Goal: Transaction & Acquisition: Download file/media

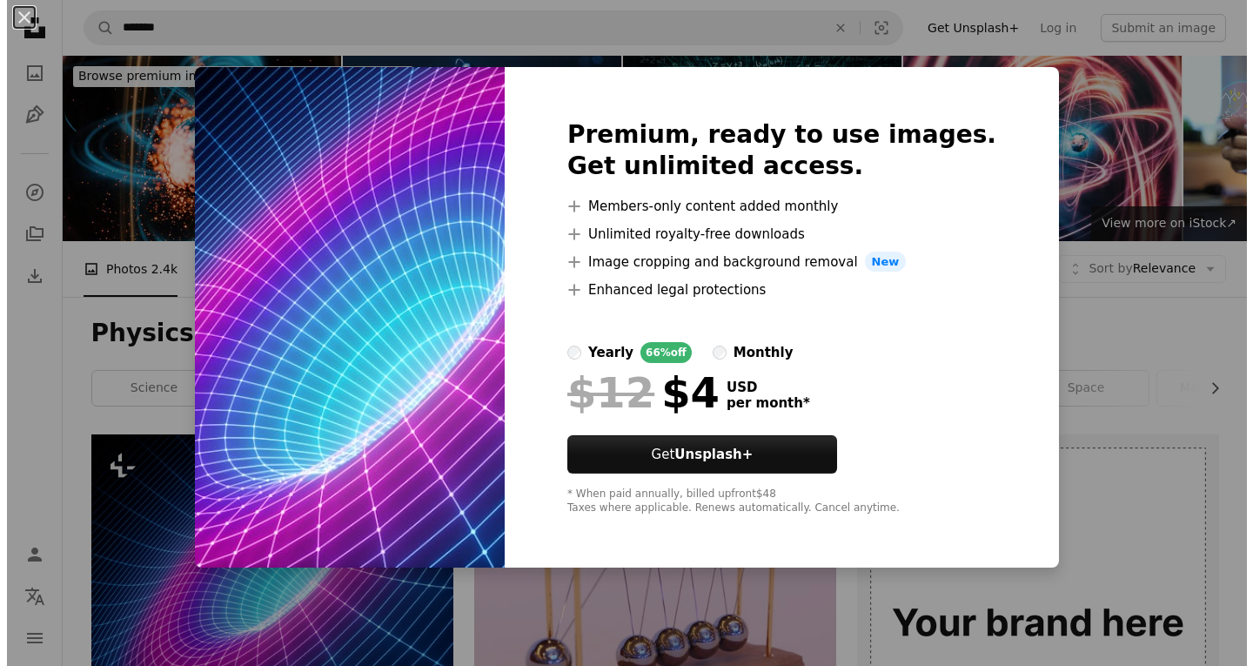
scroll to position [261, 0]
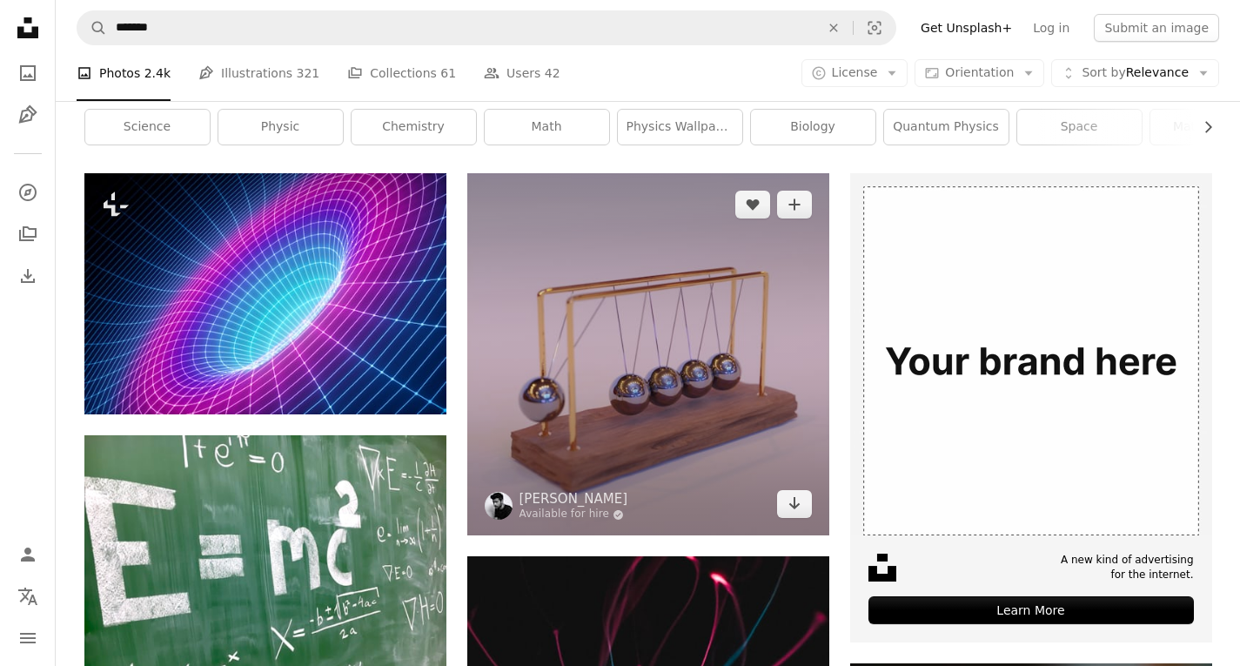
click at [664, 379] on img at bounding box center [648, 354] width 362 height 362
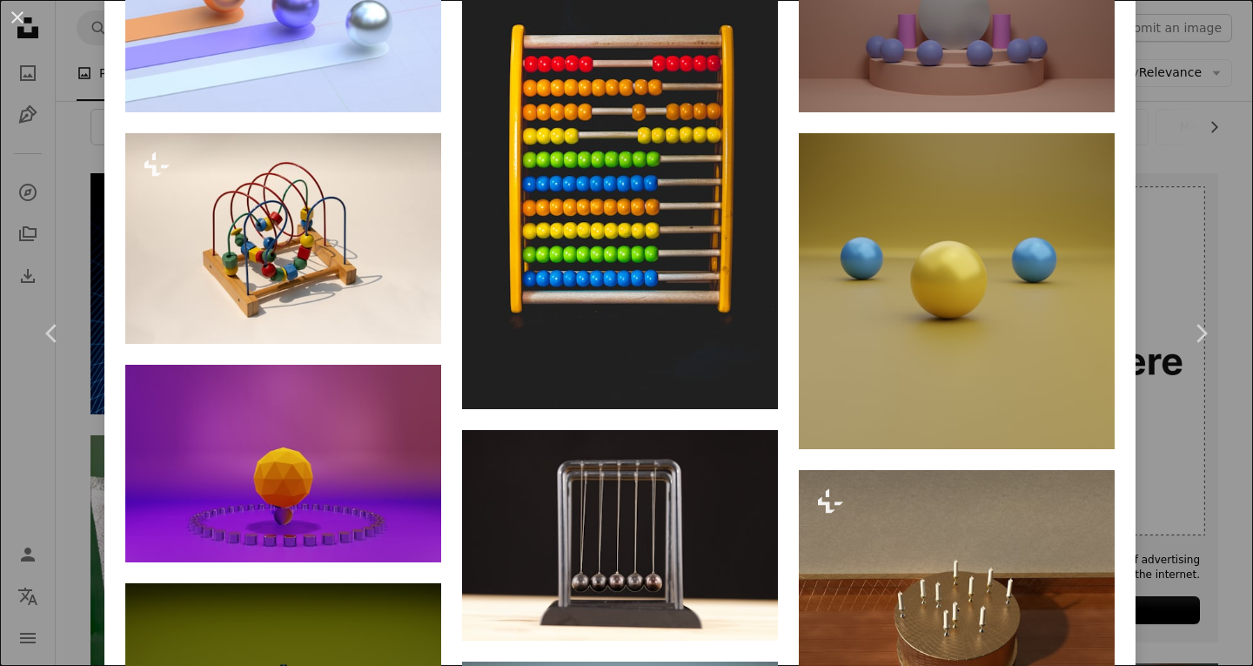
scroll to position [1305, 0]
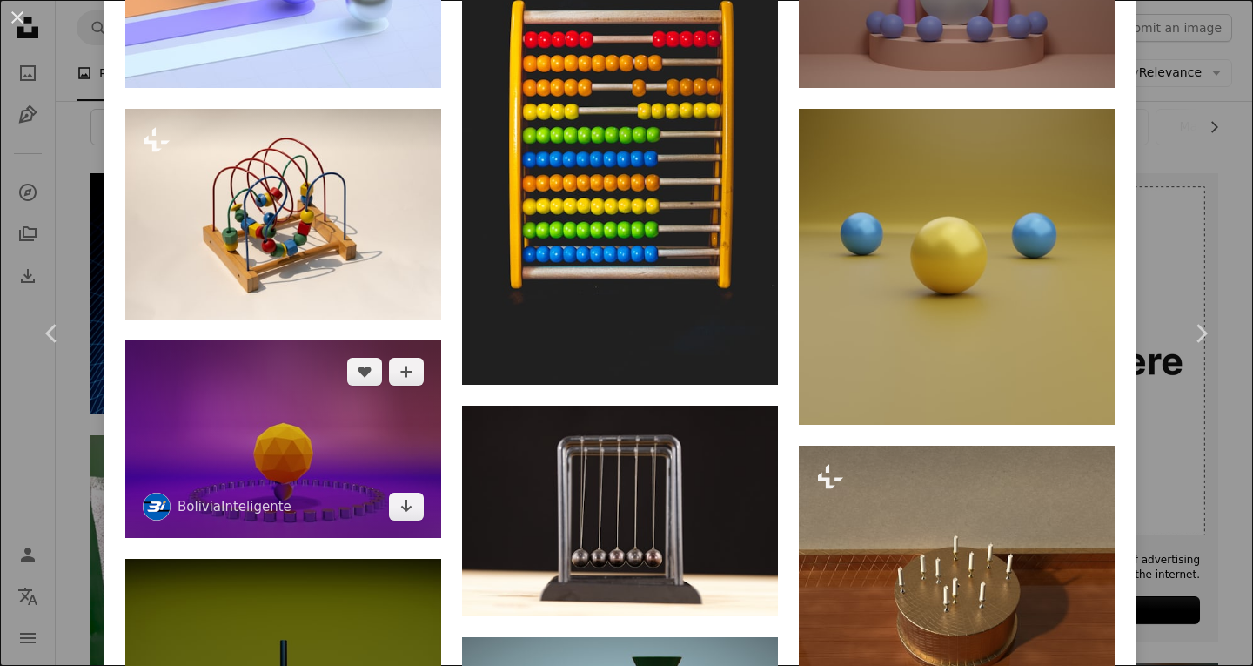
click at [361, 439] on img at bounding box center [283, 439] width 316 height 198
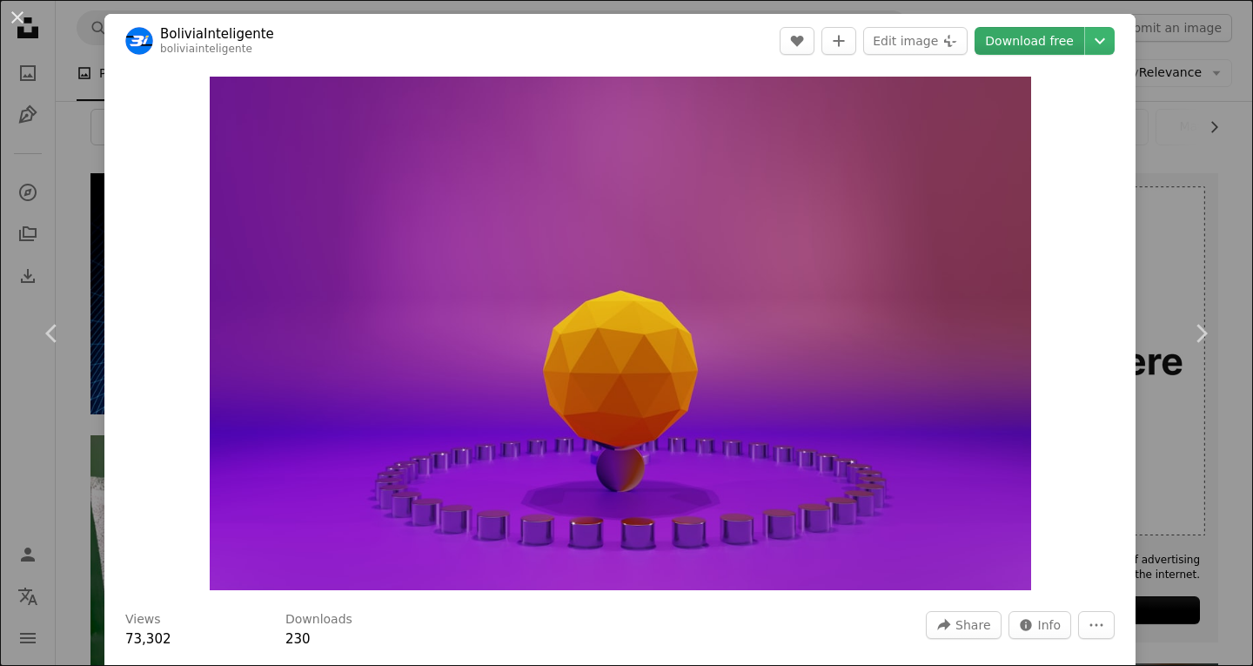
click at [1011, 38] on link "Download free" at bounding box center [1030, 41] width 110 height 28
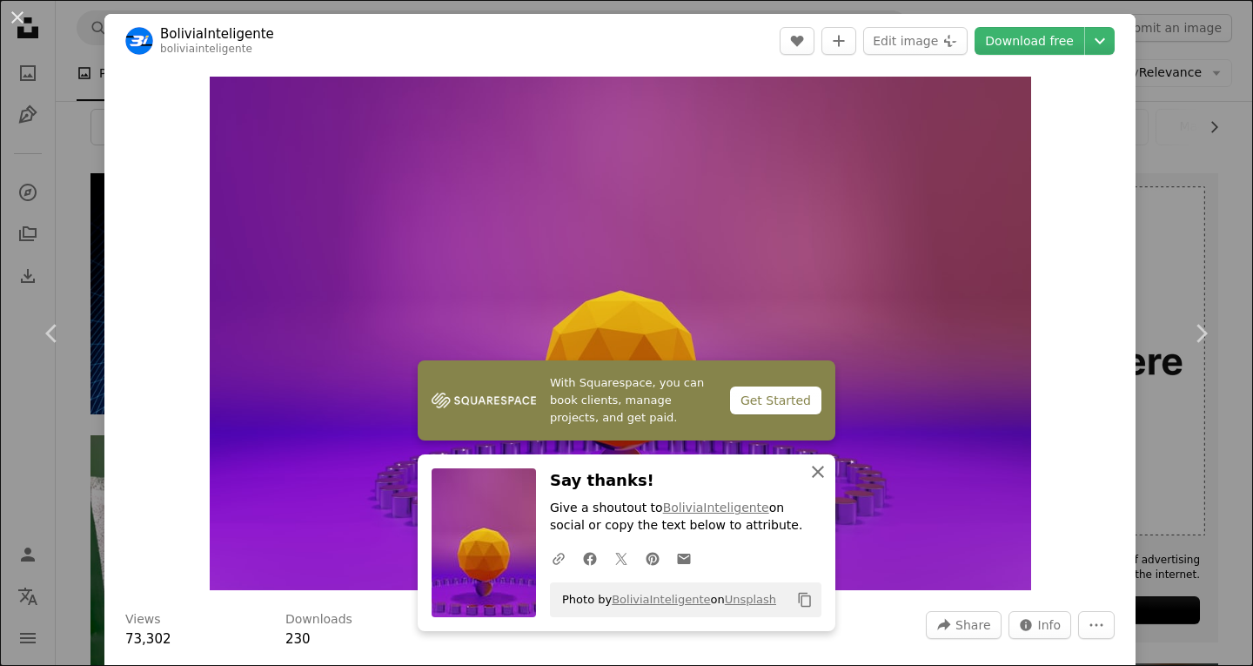
click at [811, 461] on button "An X shape Close" at bounding box center [818, 471] width 35 height 35
